Goal: Task Accomplishment & Management: Manage account settings

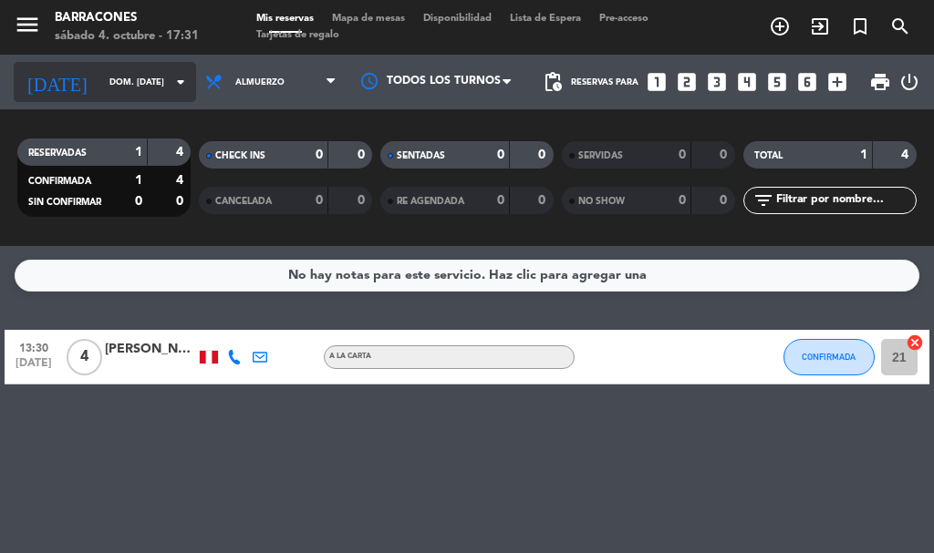
click at [130, 82] on input "dom. [DATE]" at bounding box center [159, 82] width 119 height 28
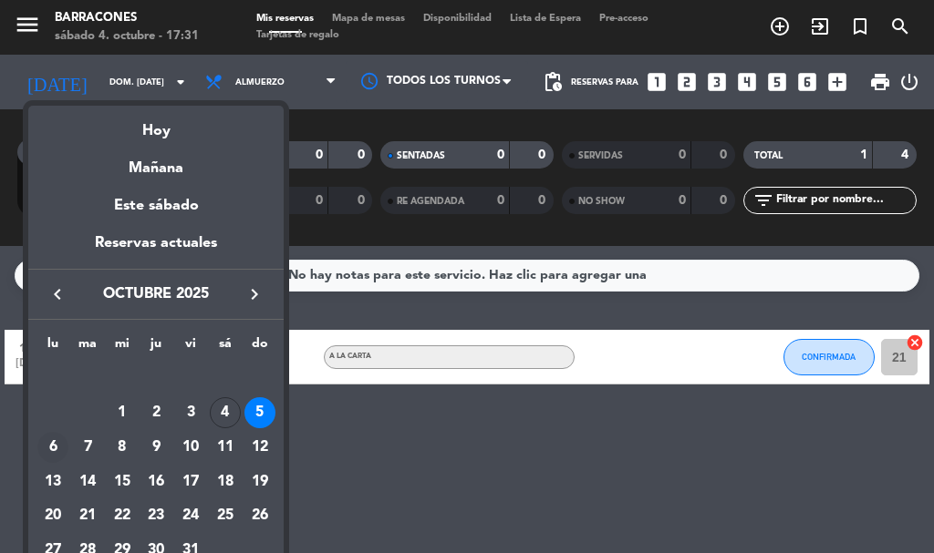
click at [55, 446] on div "6" at bounding box center [52, 447] width 31 height 31
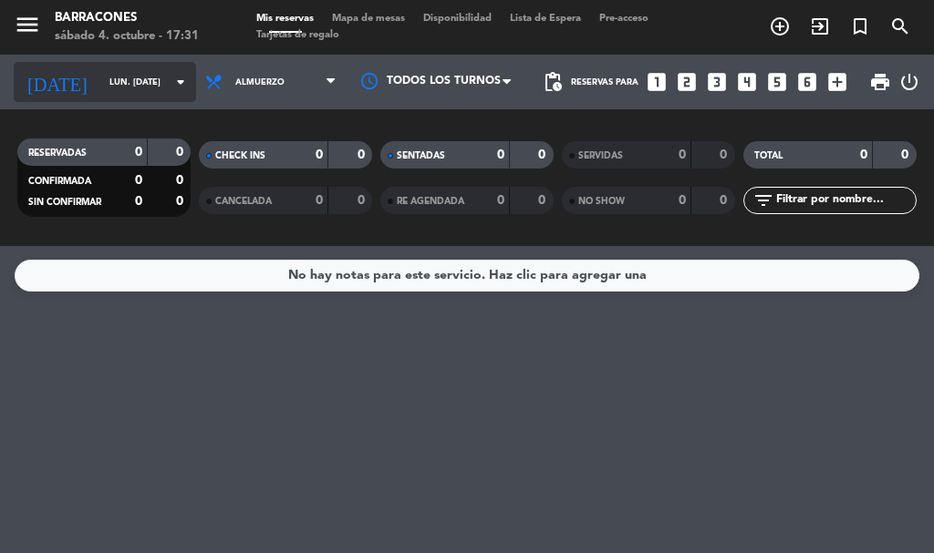
click at [147, 80] on input "lun. [DATE]" at bounding box center [159, 82] width 119 height 28
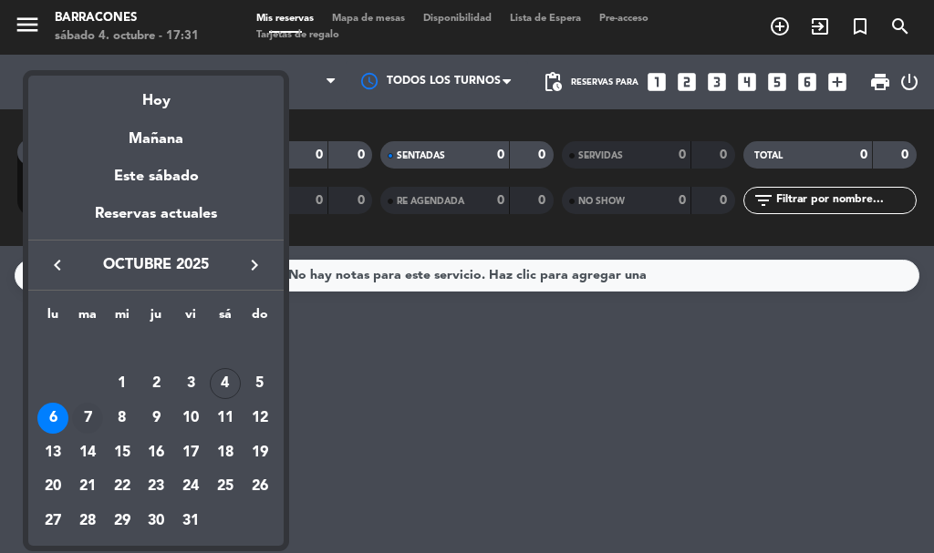
click at [88, 419] on div "7" at bounding box center [87, 418] width 31 height 31
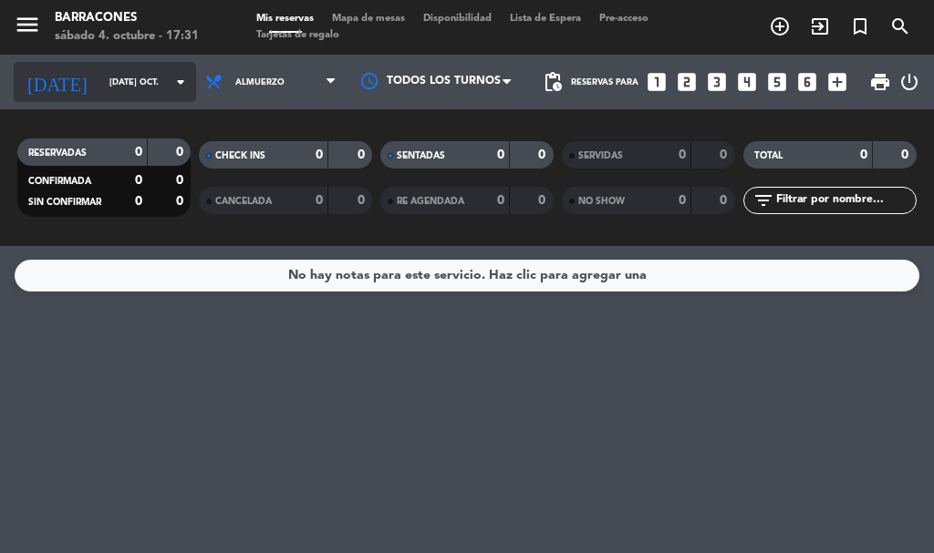
click at [129, 87] on input "[DATE] oct." at bounding box center [159, 82] width 119 height 28
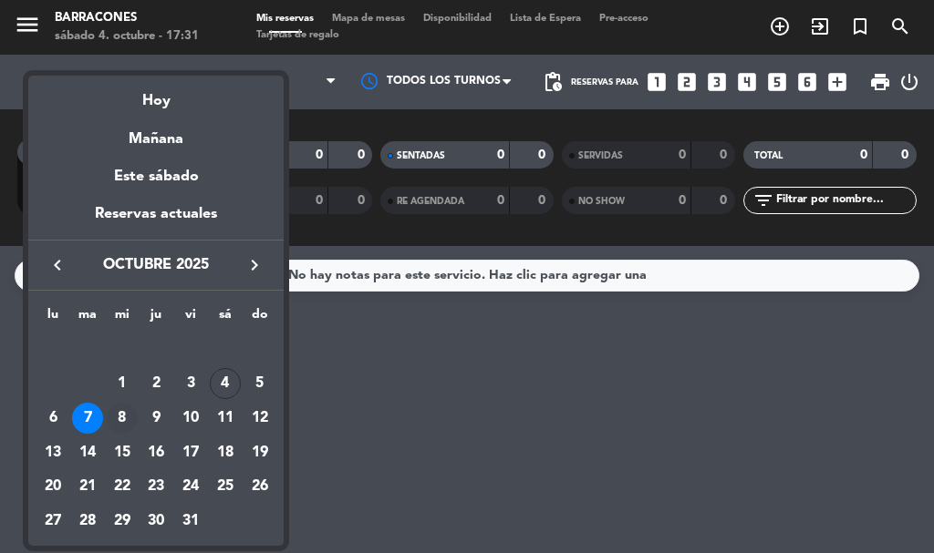
click at [121, 418] on div "8" at bounding box center [122, 418] width 31 height 31
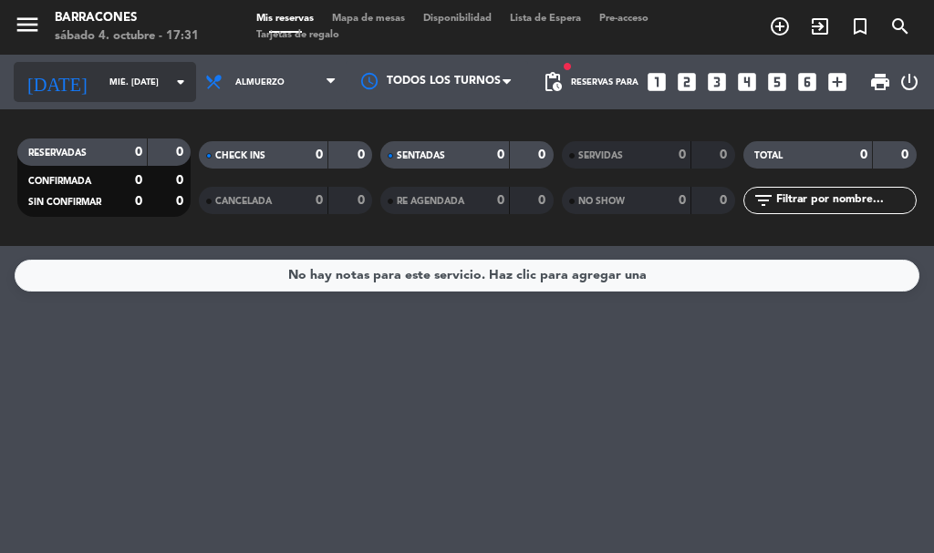
click at [146, 68] on input "mié. [DATE]" at bounding box center [159, 82] width 119 height 28
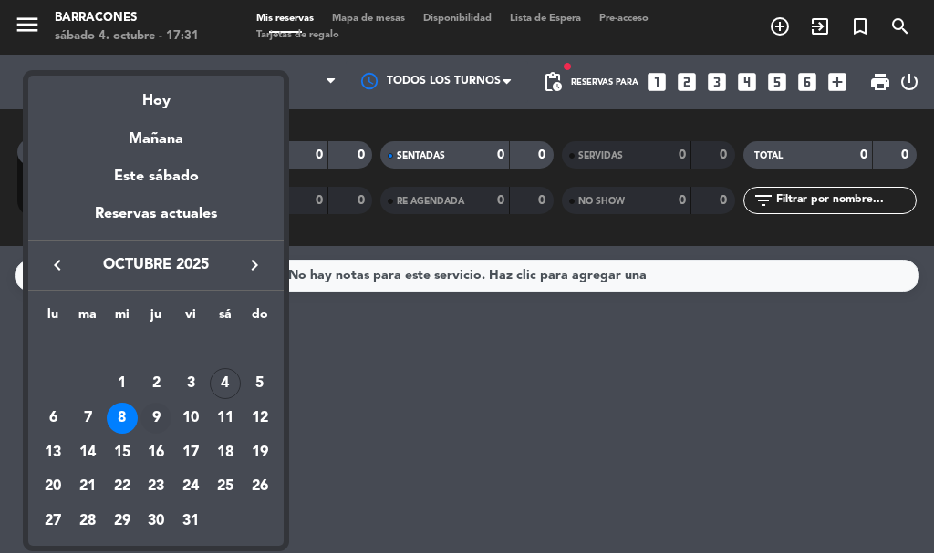
click at [156, 419] on div "9" at bounding box center [155, 418] width 31 height 31
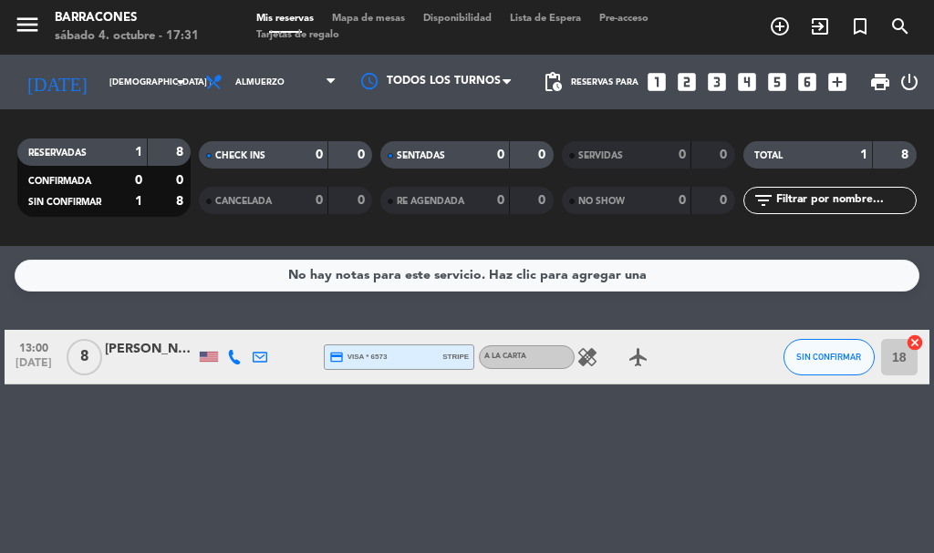
click at [584, 358] on icon "healing" at bounding box center [587, 358] width 22 height 22
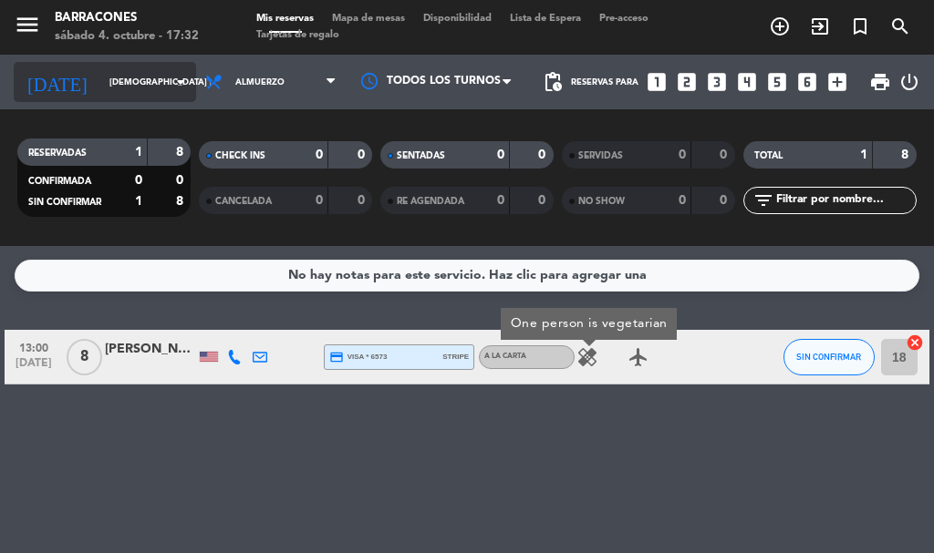
click at [170, 83] on icon "arrow_drop_down" at bounding box center [181, 82] width 22 height 22
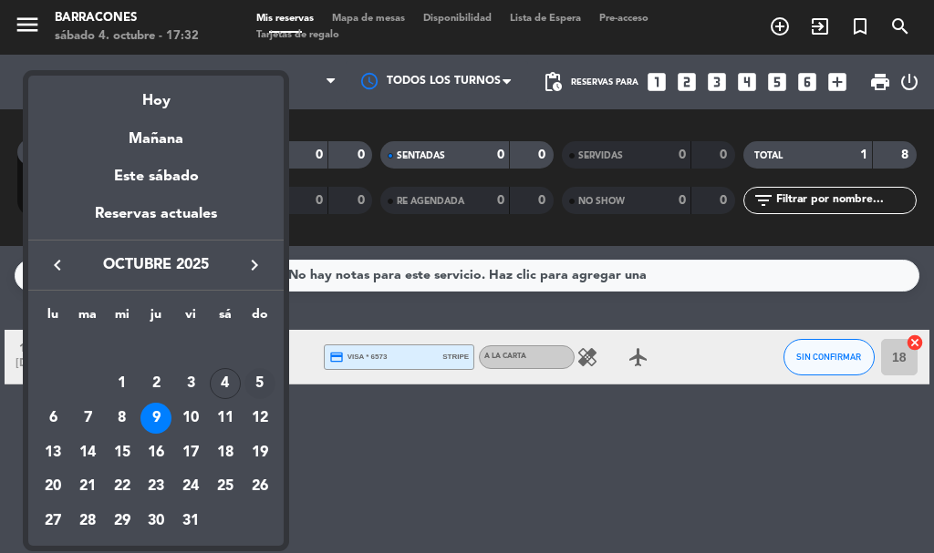
click at [259, 383] on div "5" at bounding box center [259, 383] width 31 height 31
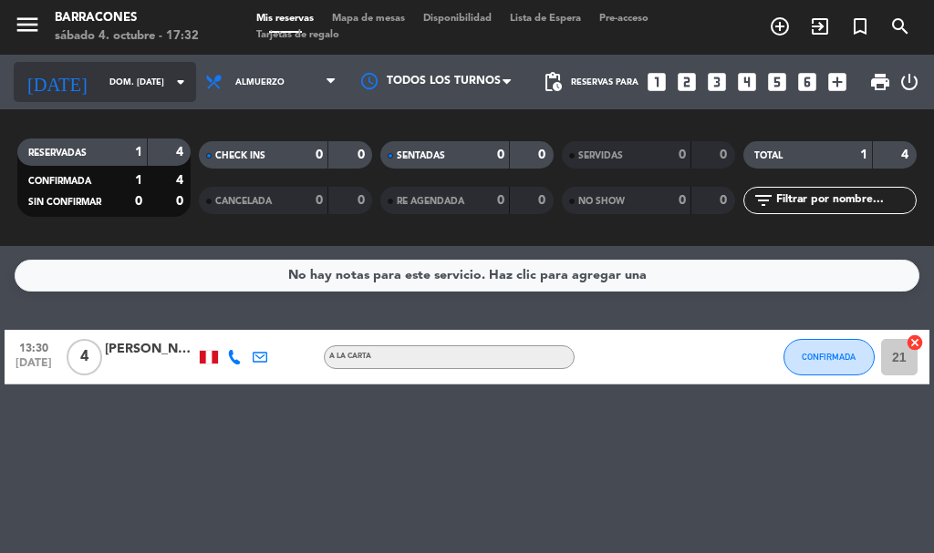
click at [170, 85] on icon "arrow_drop_down" at bounding box center [181, 82] width 22 height 22
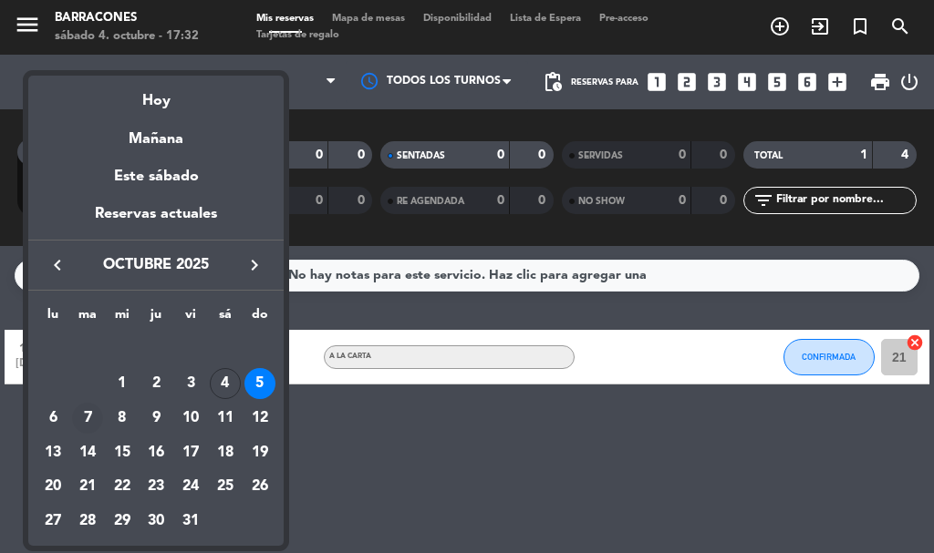
click at [90, 425] on div "7" at bounding box center [87, 418] width 31 height 31
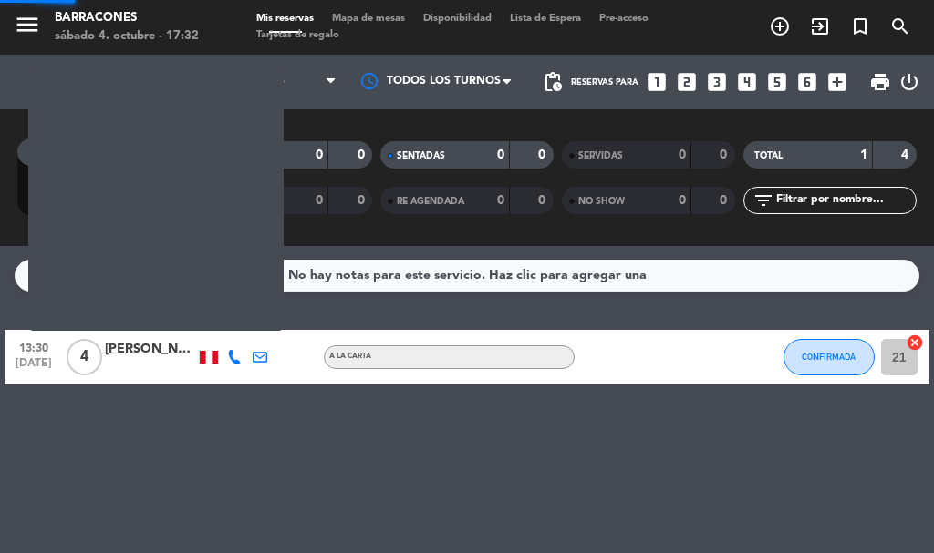
click at [51, 429] on div "No hay notas para este servicio. Haz clic para agregar una 13:30 [DATE] 4 [PERS…" at bounding box center [467, 399] width 934 height 307
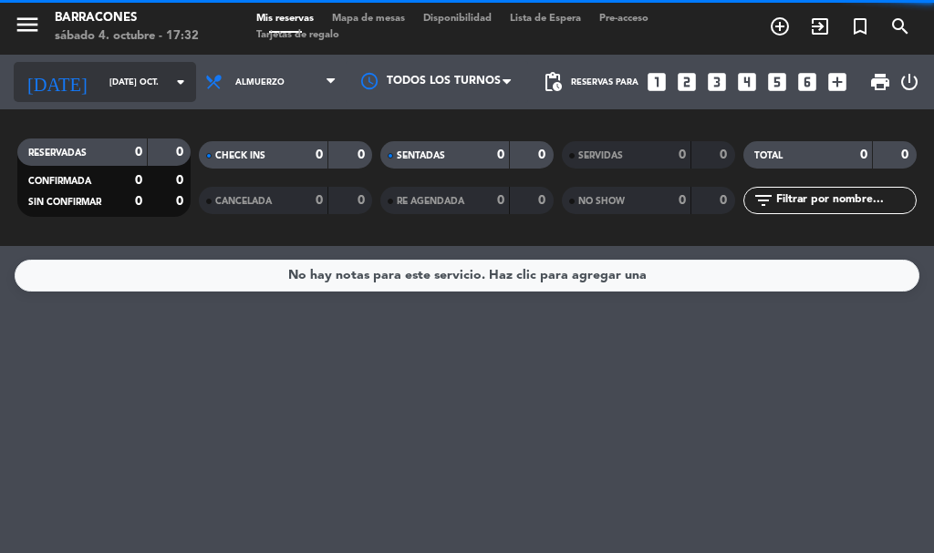
click at [170, 89] on icon "arrow_drop_down" at bounding box center [181, 82] width 22 height 22
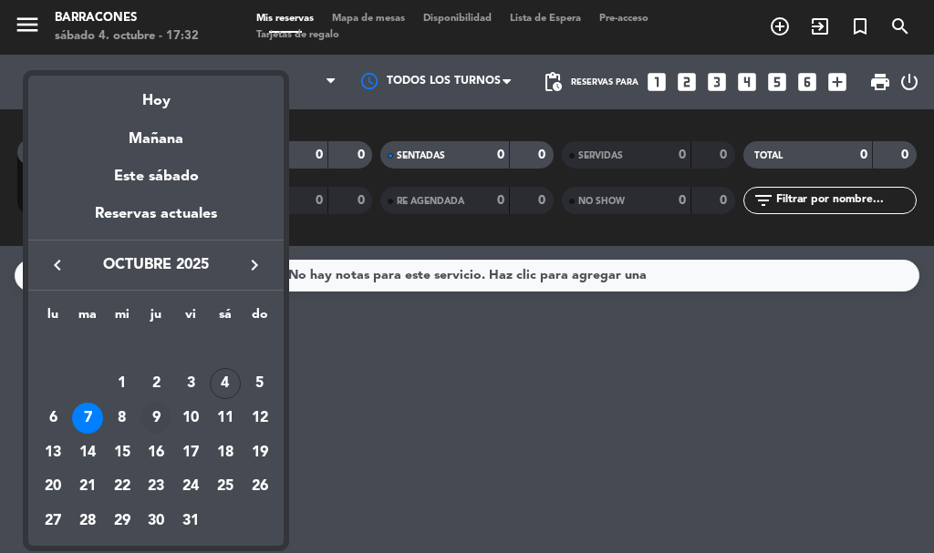
click at [157, 419] on div "9" at bounding box center [155, 418] width 31 height 31
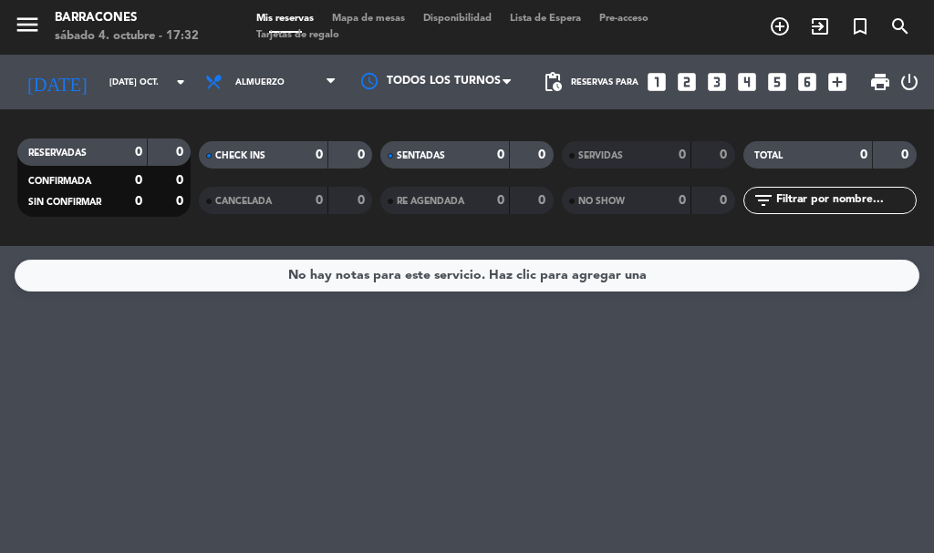
type input "[DEMOGRAPHIC_DATA] [DATE]"
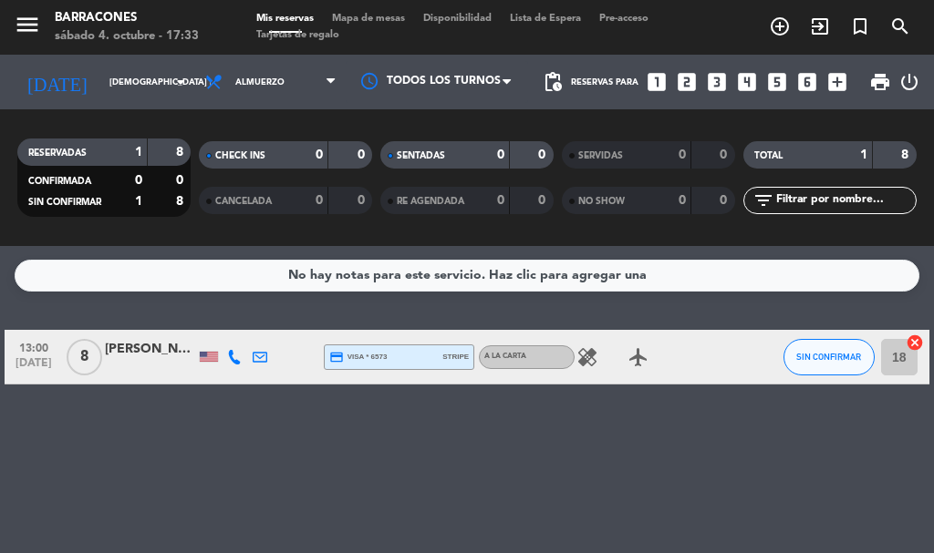
click at [145, 369] on div at bounding box center [150, 367] width 91 height 15
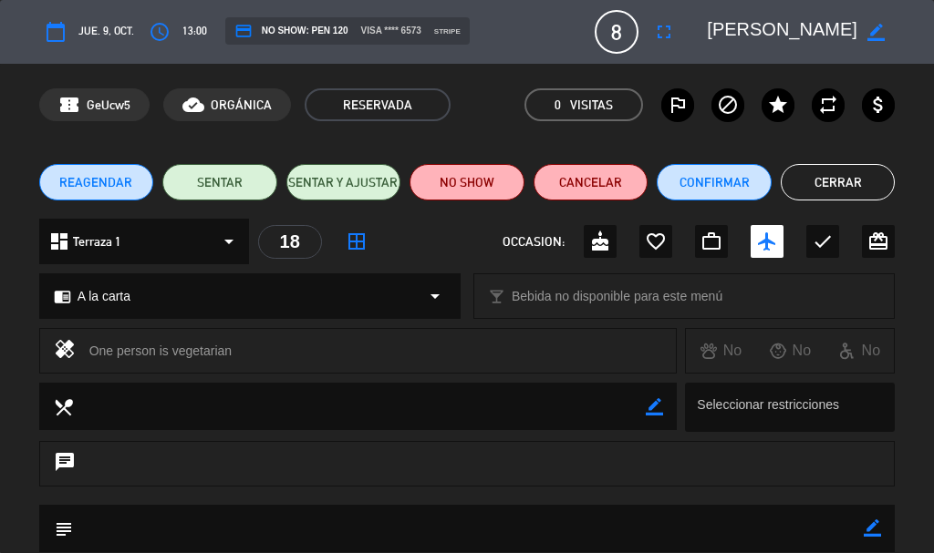
click at [863, 193] on button "Cerrar" at bounding box center [838, 182] width 115 height 36
